Goal: Register for event/course

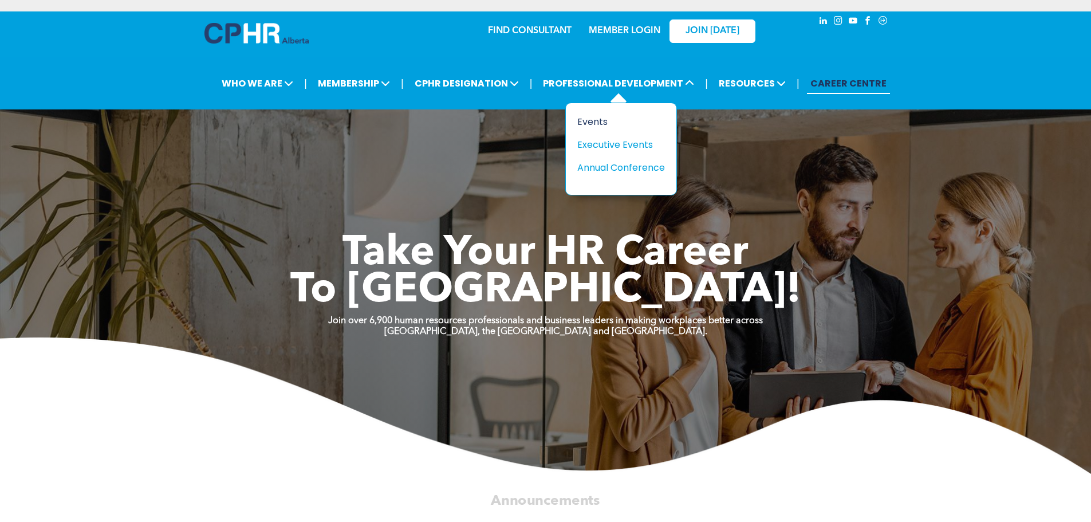
click at [604, 117] on div "Events" at bounding box center [616, 121] width 79 height 14
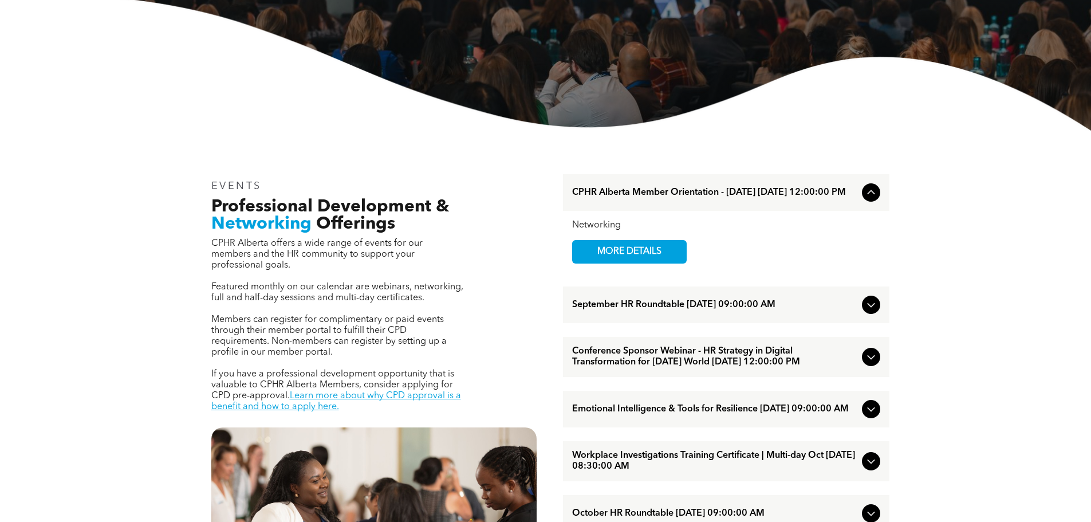
scroll to position [286, 0]
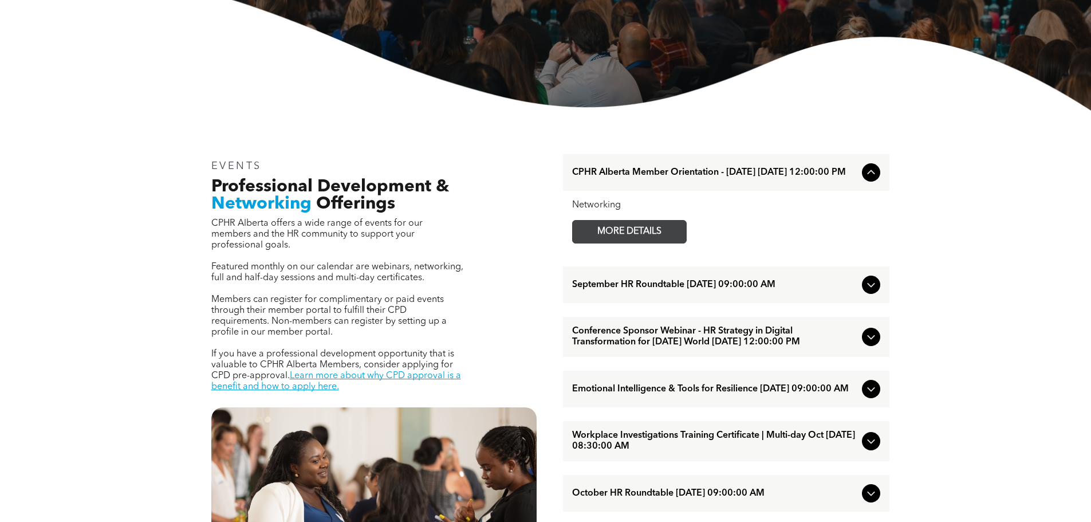
click at [638, 238] on span "MORE DETAILS" at bounding box center [629, 231] width 90 height 22
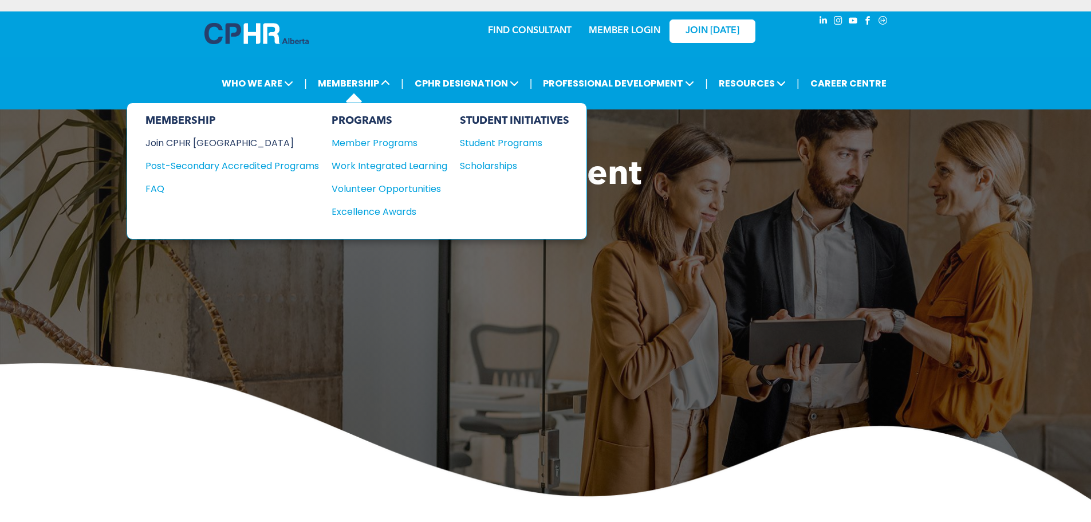
click at [184, 143] on div "Join CPHR [GEOGRAPHIC_DATA]" at bounding box center [223, 143] width 156 height 14
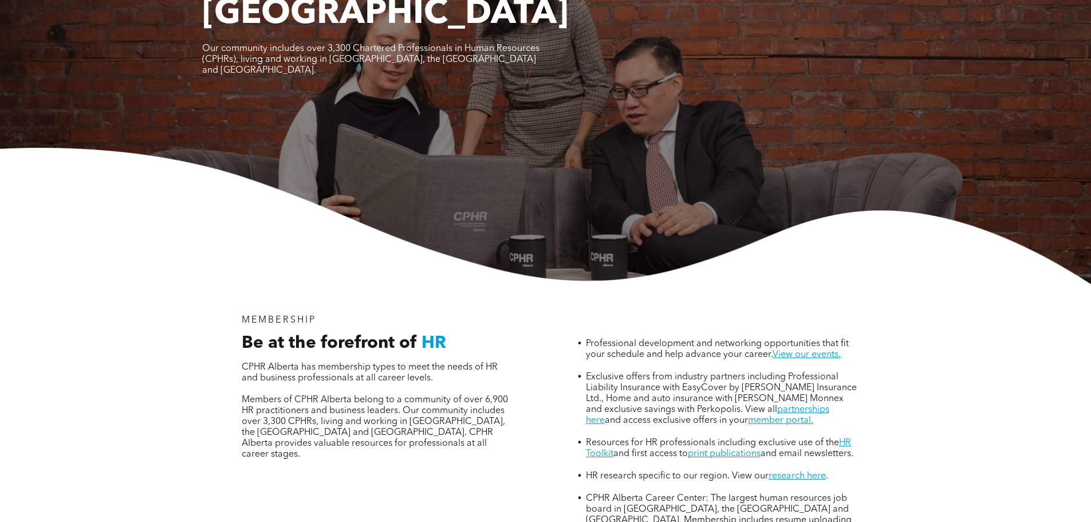
scroll to position [286, 0]
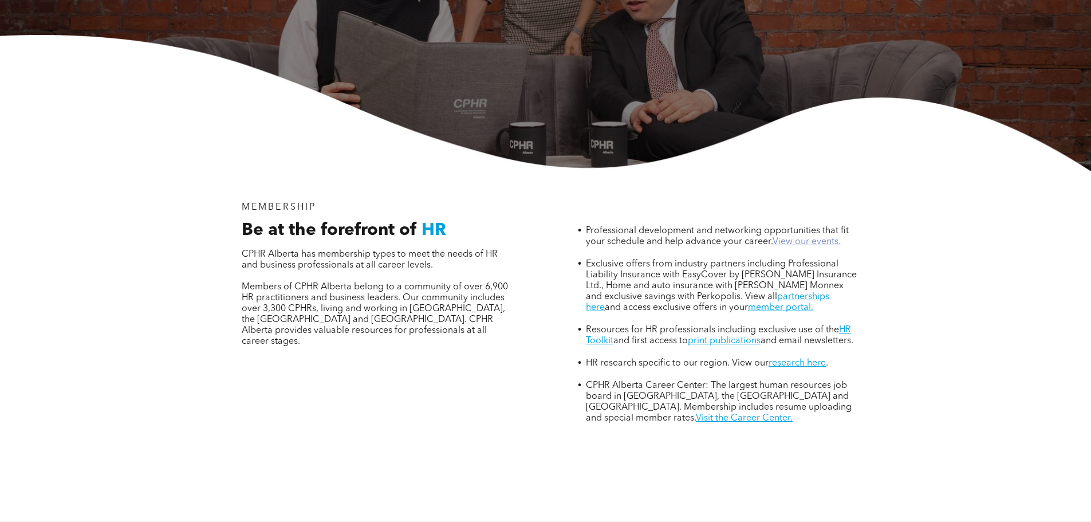
click at [816, 237] on link "View our events." at bounding box center [806, 241] width 68 height 9
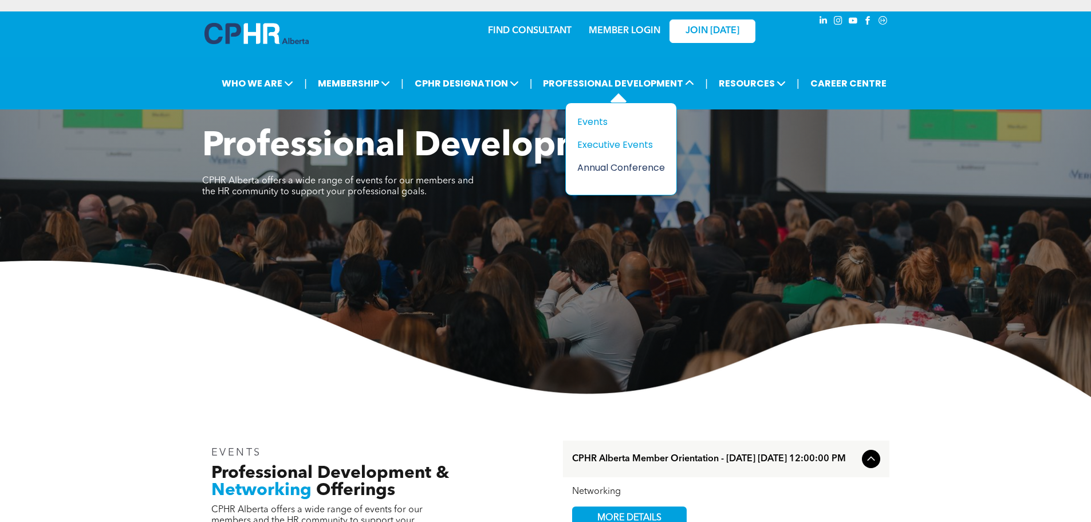
click at [633, 168] on div "Annual Conference" at bounding box center [616, 167] width 79 height 14
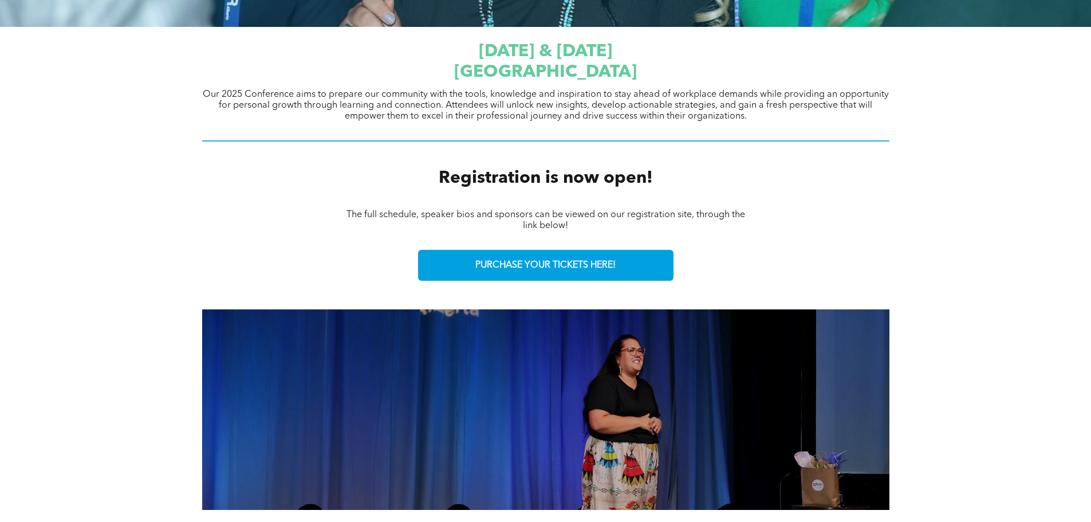
scroll to position [401, 0]
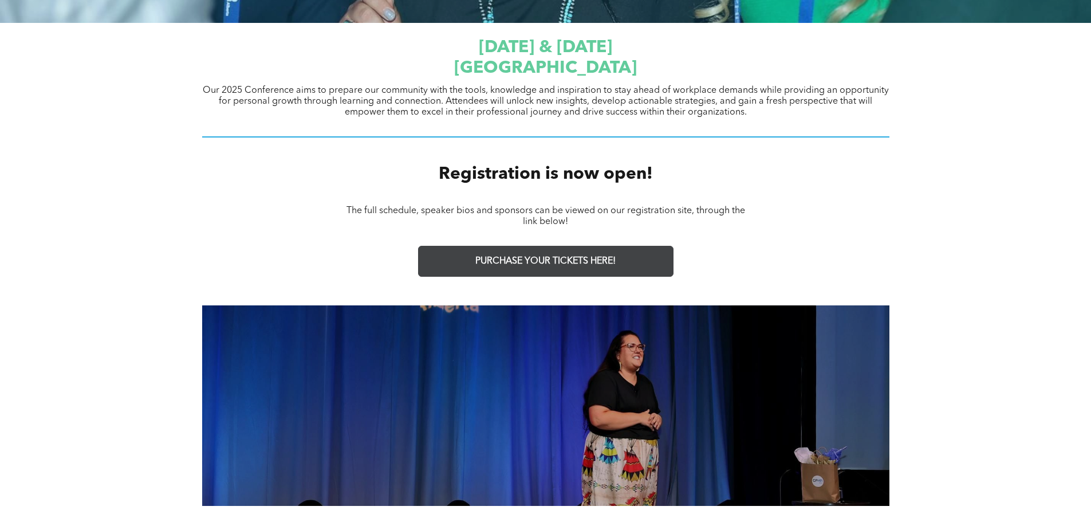
click at [533, 266] on span "PURCHASE YOUR TICKETS HERE!" at bounding box center [545, 261] width 140 height 11
